Goal: Ask a question

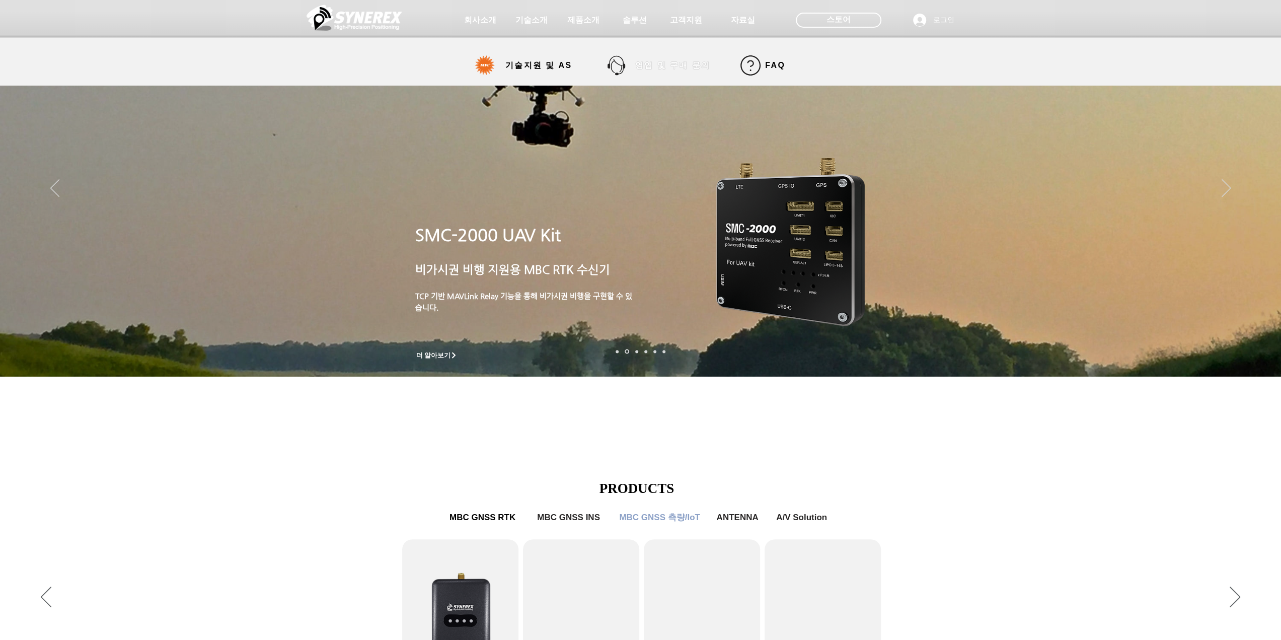
click at [654, 68] on span "영업 및 구매 문의" at bounding box center [672, 65] width 75 height 11
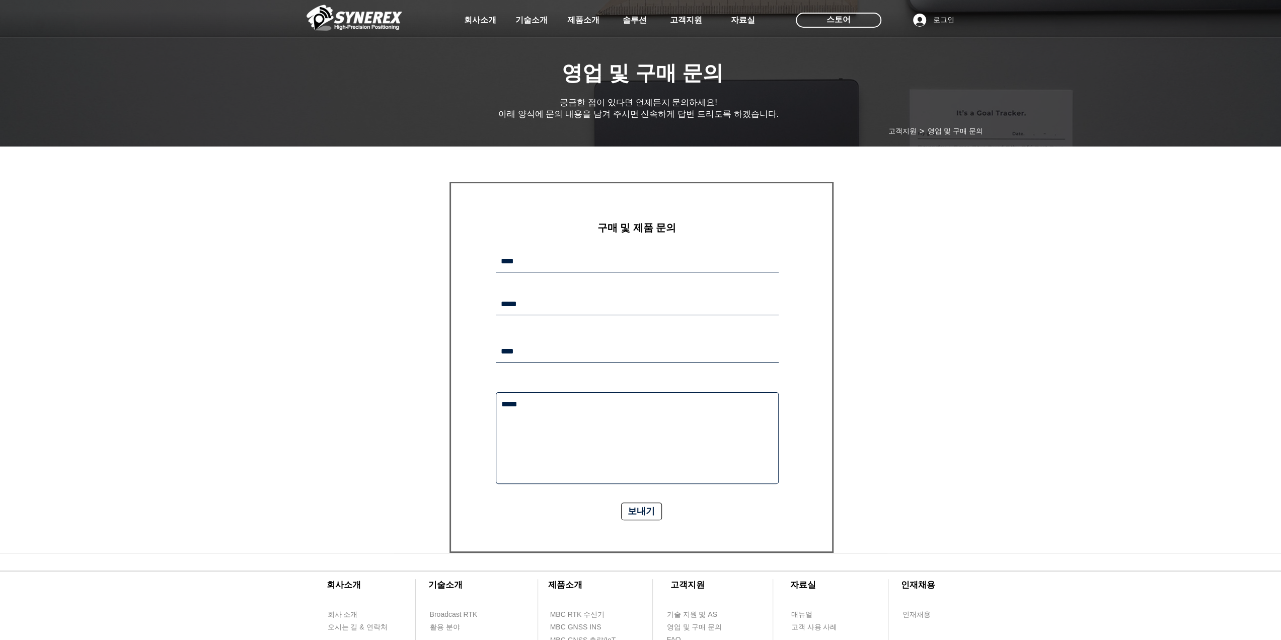
click at [946, 236] on div "main content" at bounding box center [640, 353] width 1281 height 399
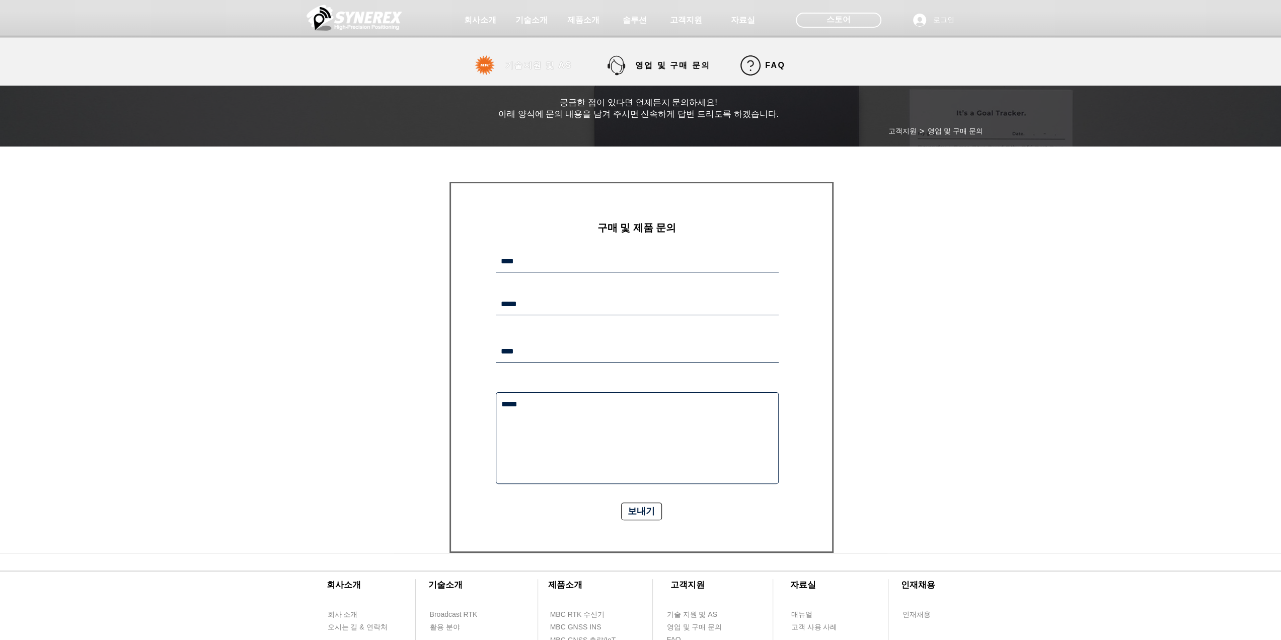
click at [526, 58] on span "기술지원 및 AS" at bounding box center [538, 65] width 103 height 20
select select "******"
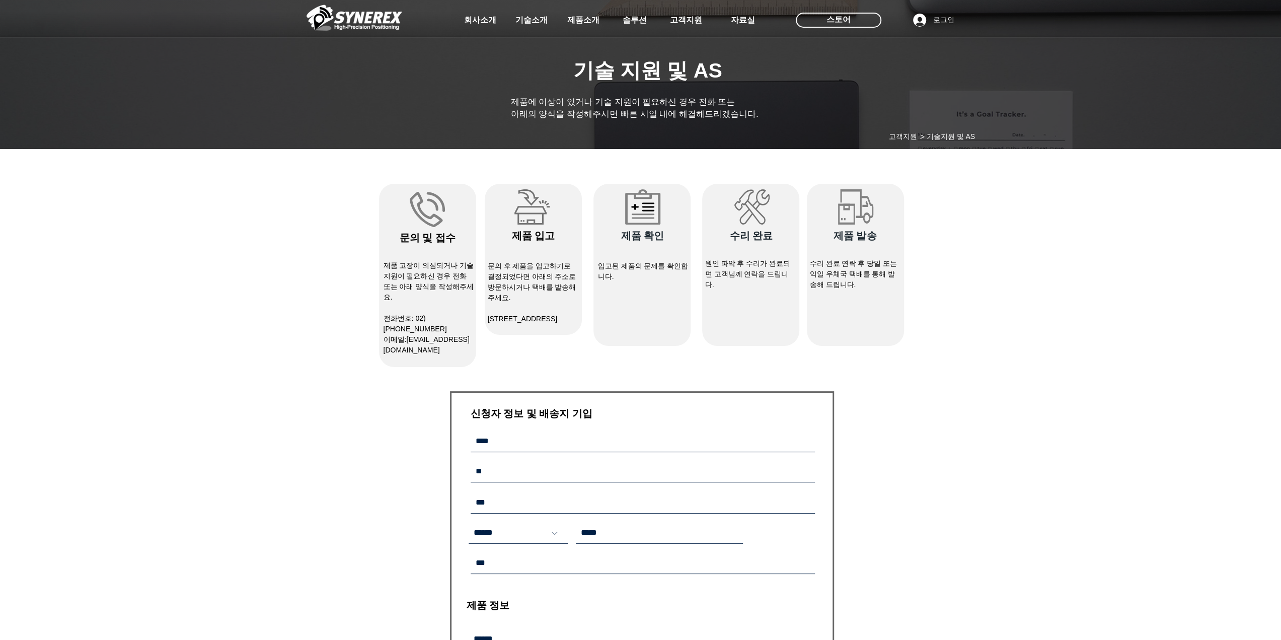
click at [1051, 239] on div "main content" at bounding box center [640, 533] width 1281 height 759
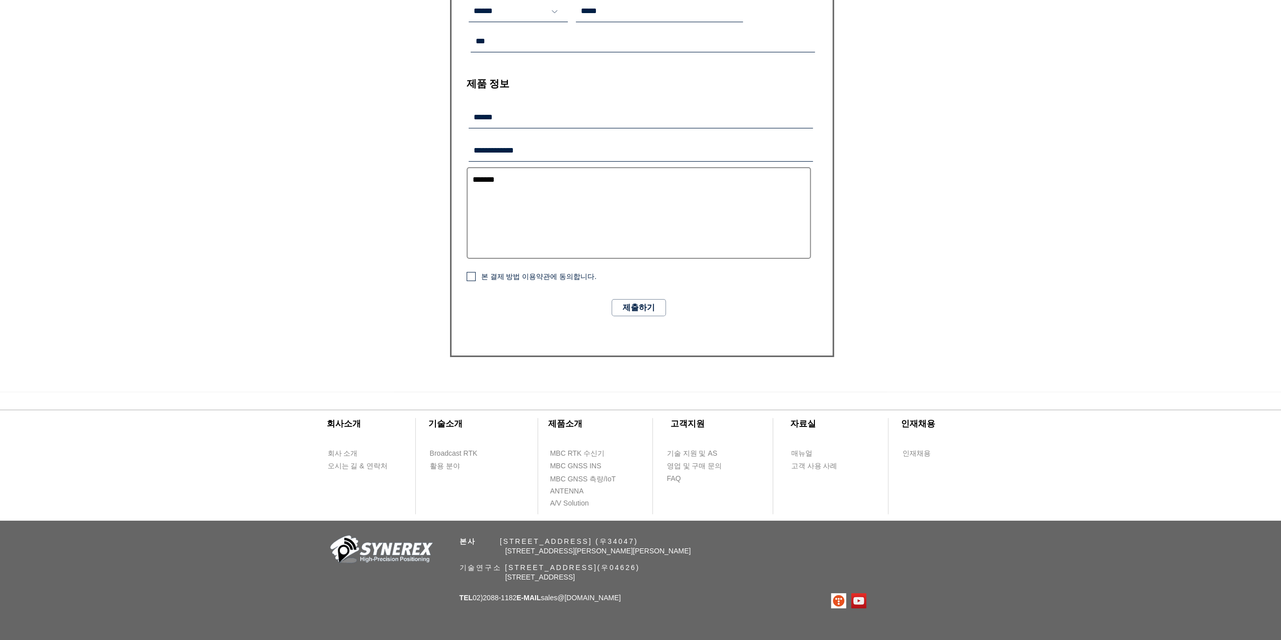
scroll to position [538, 0]
